Goal: Navigation & Orientation: Find specific page/section

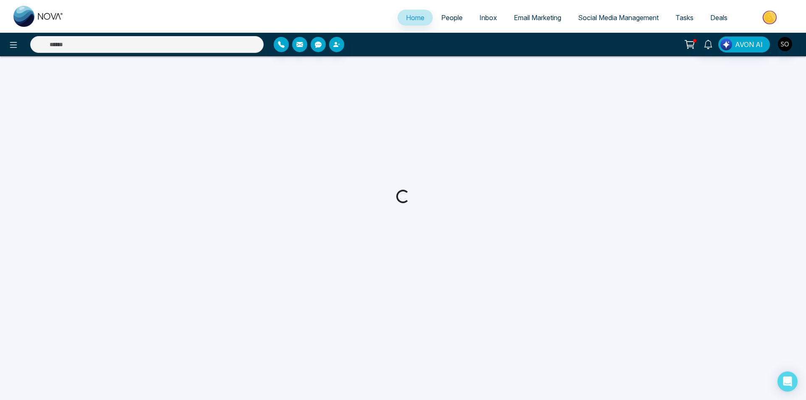
select select "*"
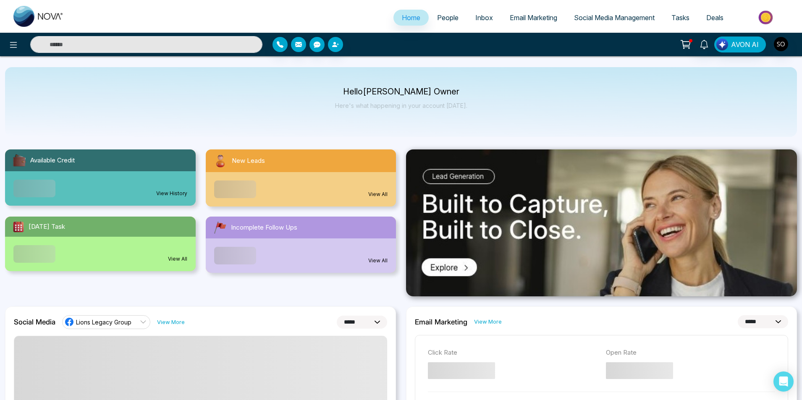
click at [450, 18] on span "People" at bounding box center [447, 17] width 21 height 8
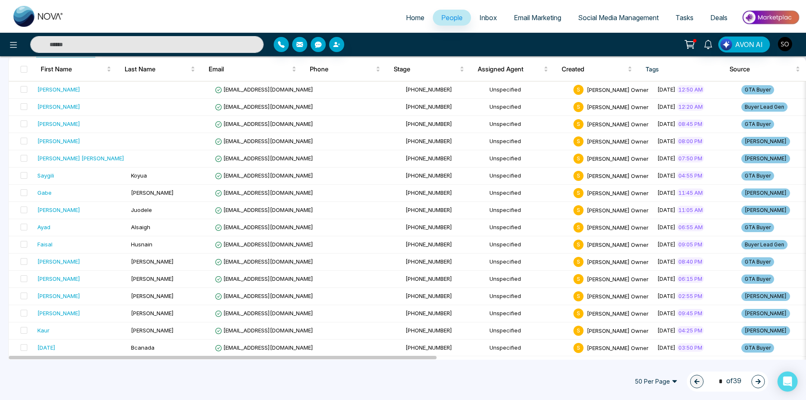
scroll to position [56, 0]
